Goal: Check status: Check status

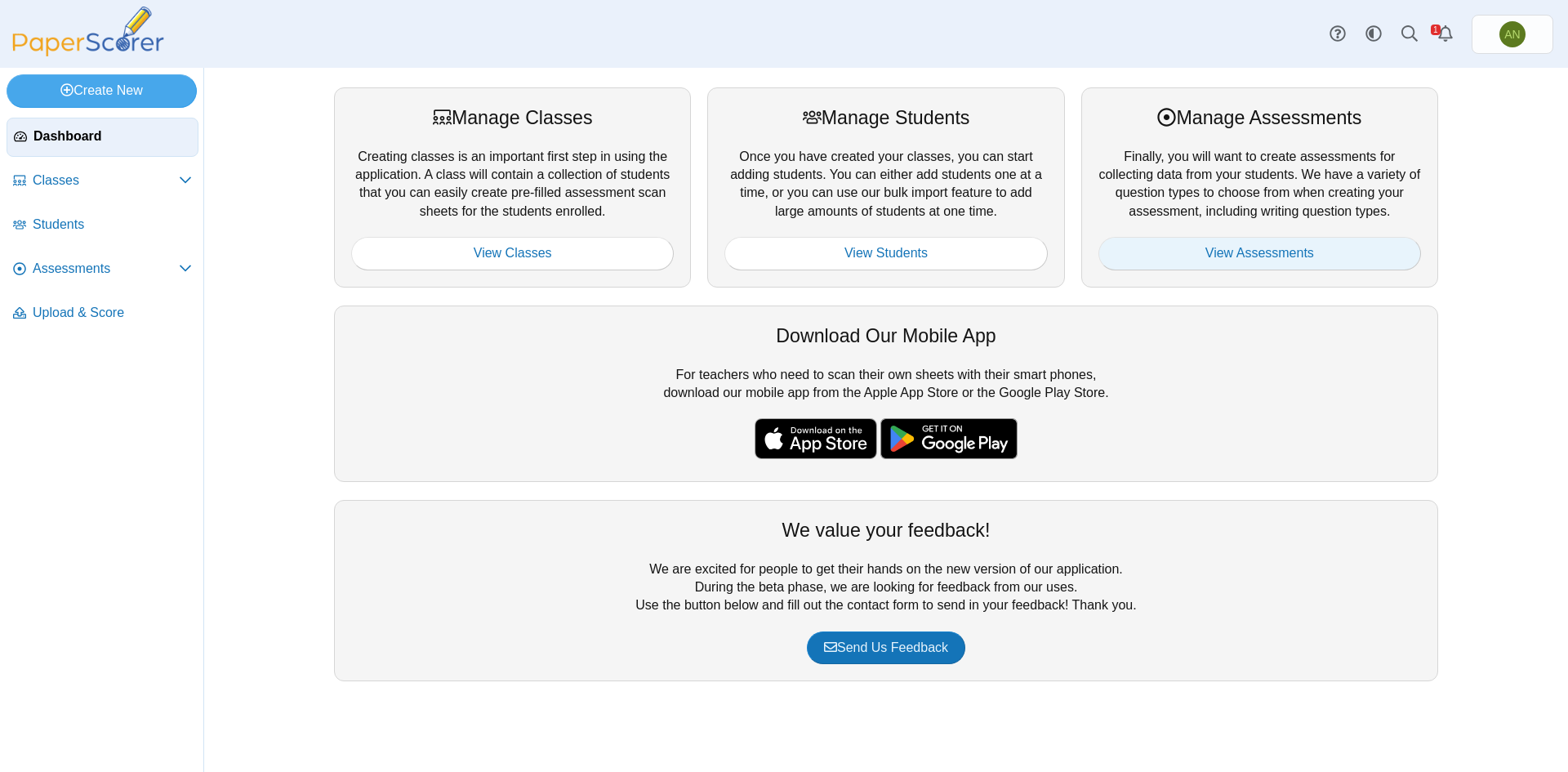
click at [1251, 248] on link "View Assessments" at bounding box center [1260, 252] width 323 height 32
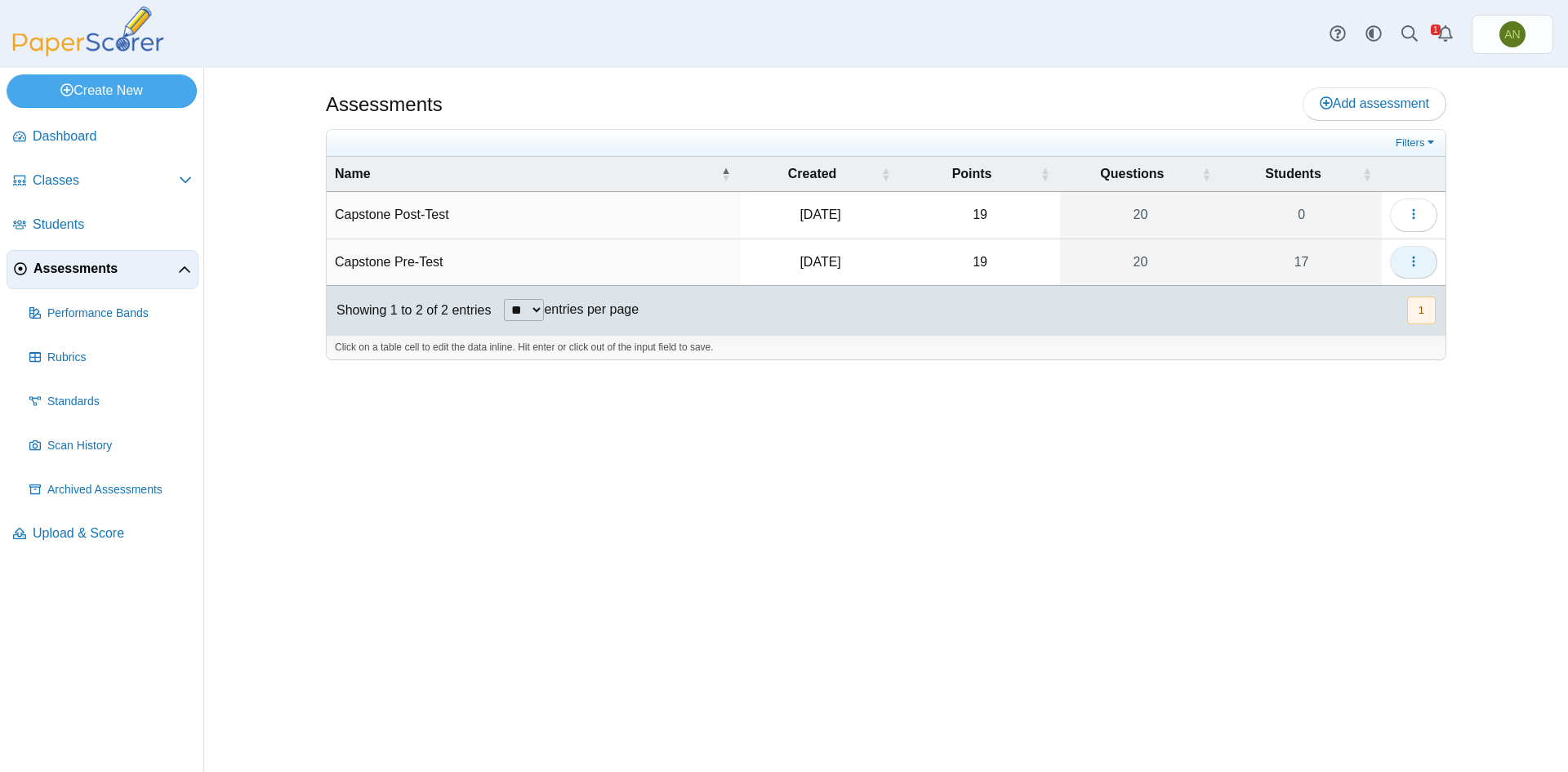
click at [1413, 257] on use "button" at bounding box center [1412, 261] width 3 height 11
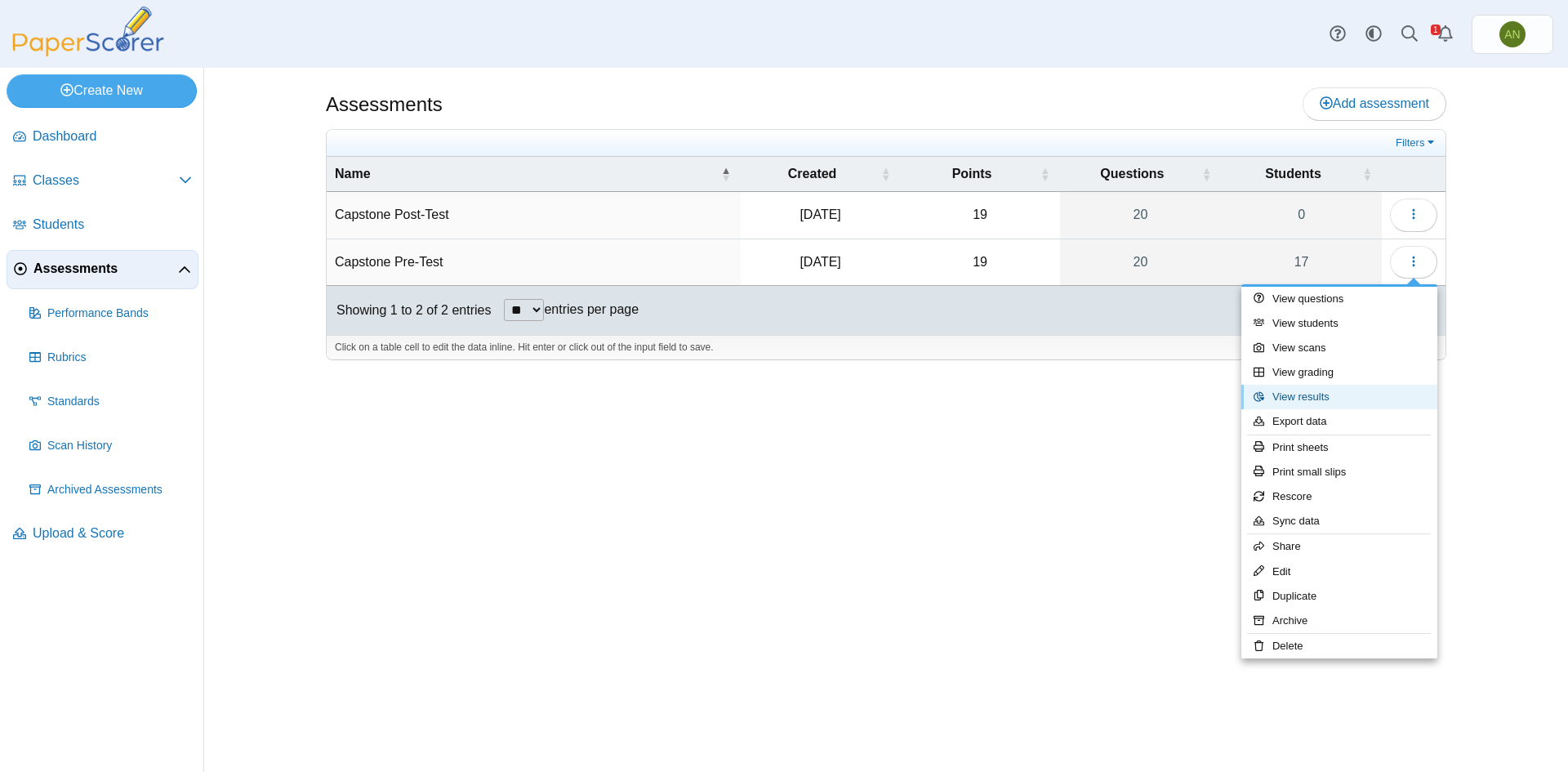
click at [1373, 398] on link "View results" at bounding box center [1339, 397] width 196 height 25
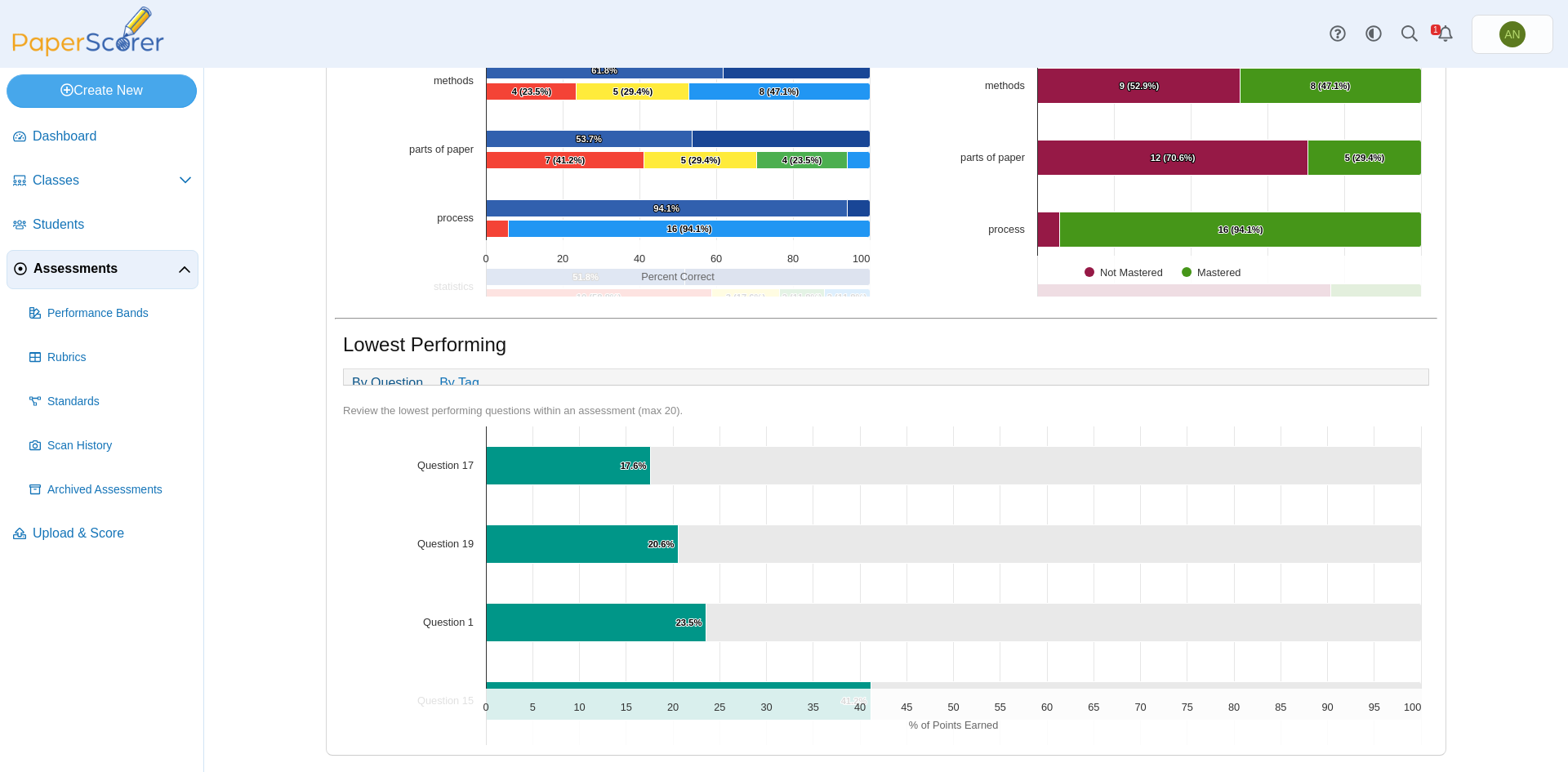
scroll to position [665, 0]
click at [453, 374] on link "By Tag" at bounding box center [459, 383] width 56 height 28
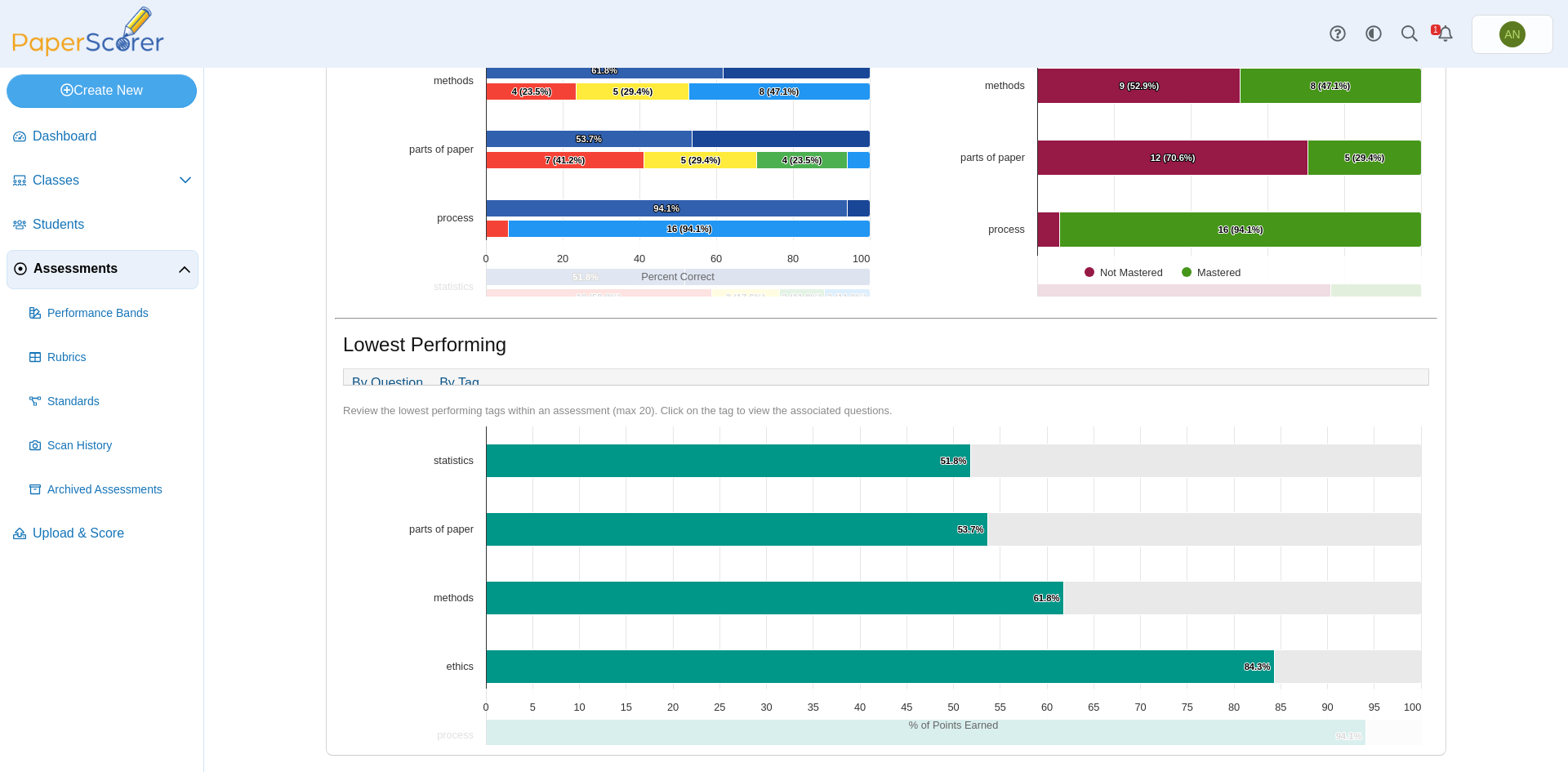
click at [384, 377] on link "By Question" at bounding box center [387, 383] width 87 height 28
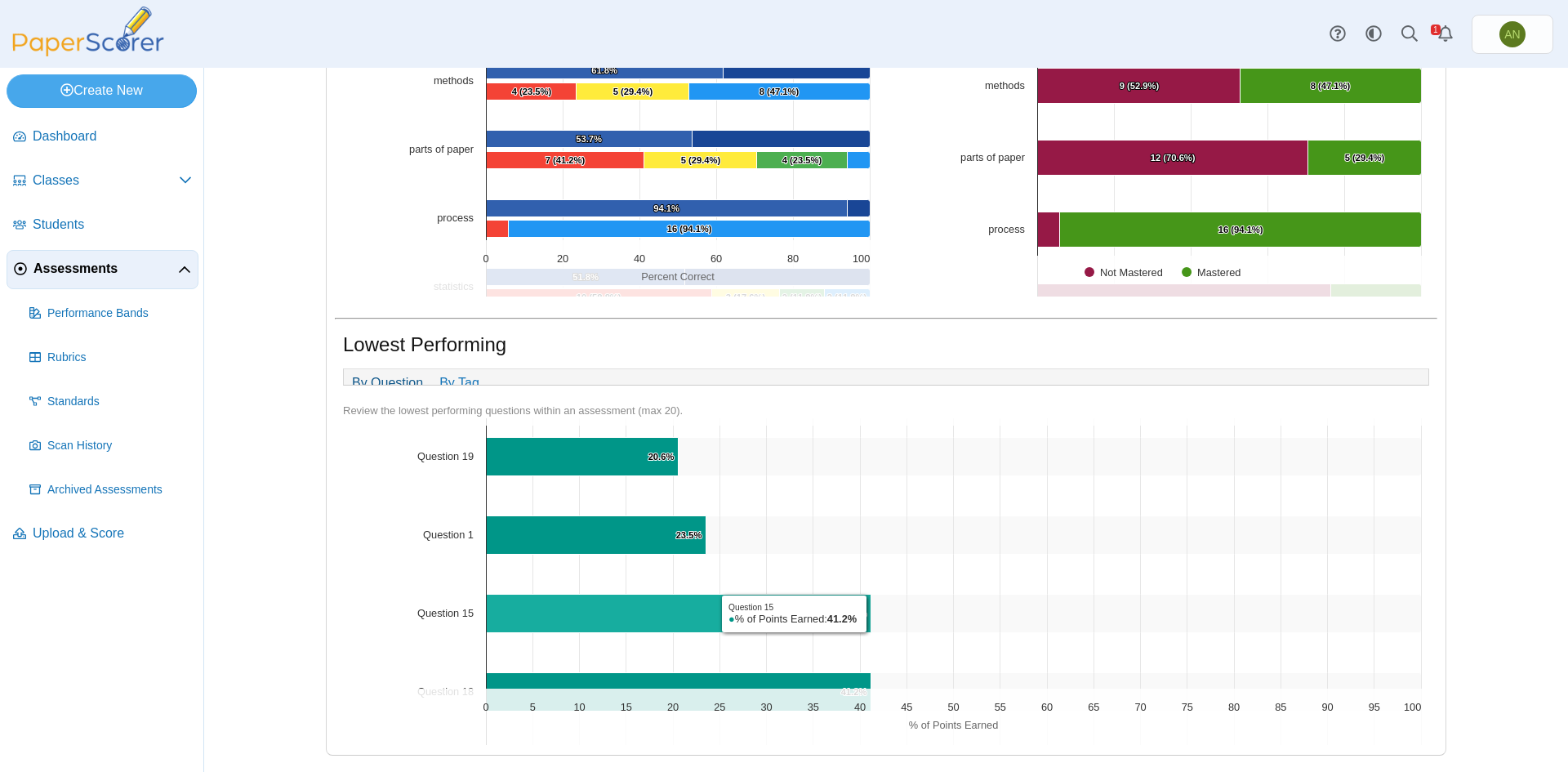
scroll to position [0, 0]
